Goal: Navigation & Orientation: Go to known website

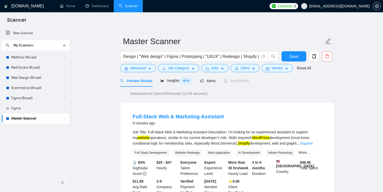
click at [378, 7] on icon "setting" at bounding box center [377, 6] width 4 height 4
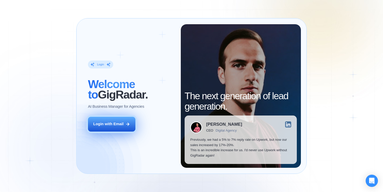
click at [117, 123] on div "Login with Email" at bounding box center [108, 123] width 30 height 5
